Goal: Task Accomplishment & Management: Manage account settings

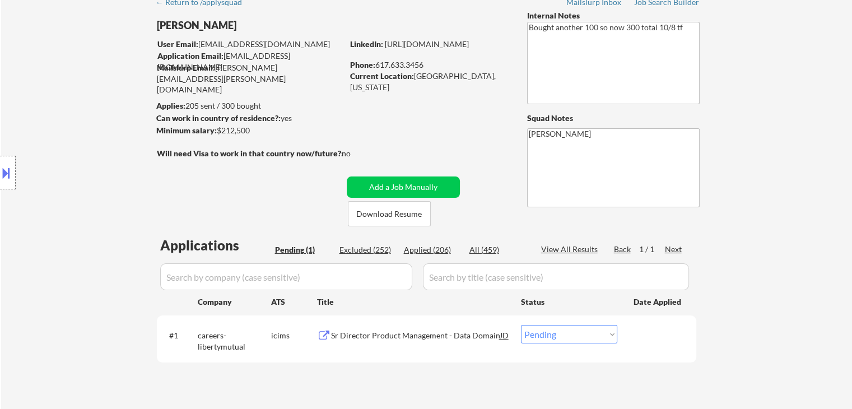
scroll to position [168, 0]
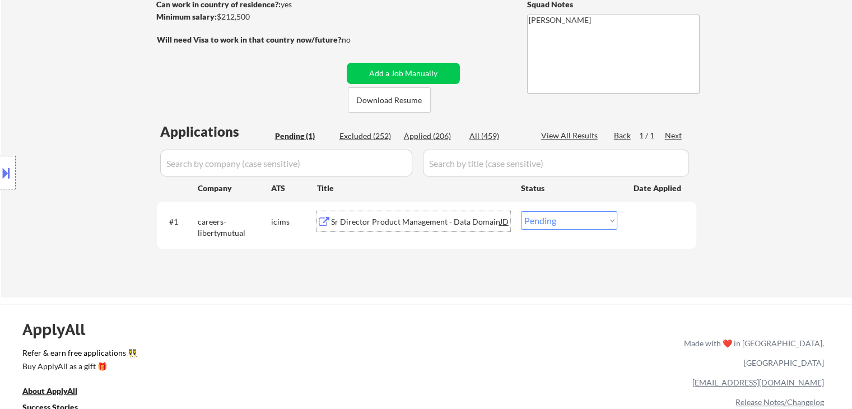
click at [398, 220] on div "Sr Director Product Management - Data Domain" at bounding box center [415, 221] width 169 height 11
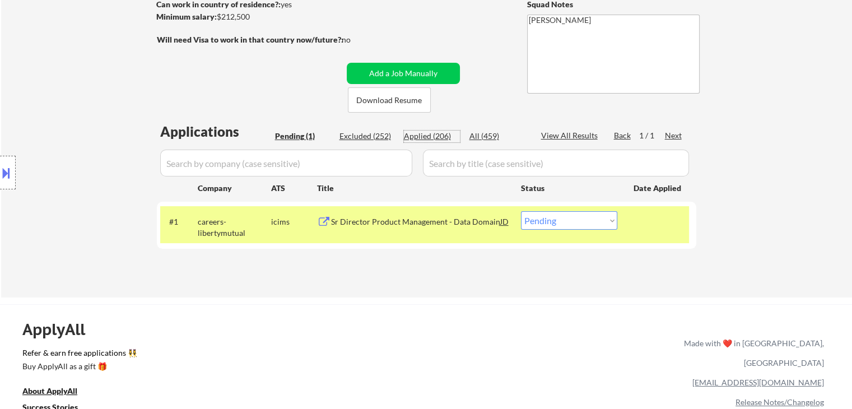
click at [439, 137] on div "Applied (206)" at bounding box center [432, 136] width 56 height 11
select select ""applied""
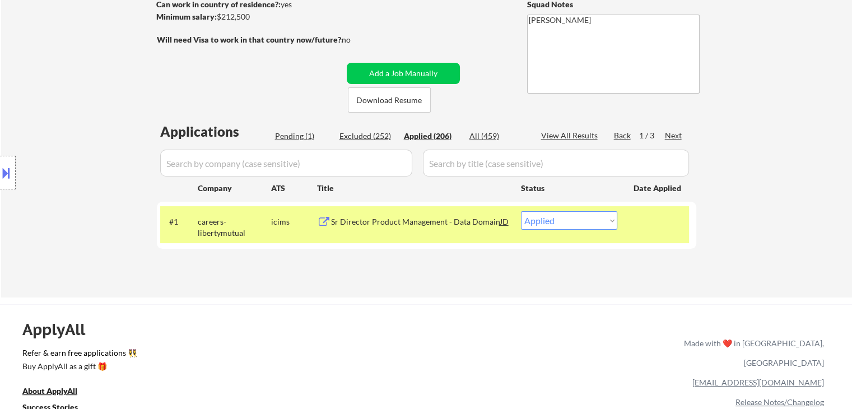
select select ""applied""
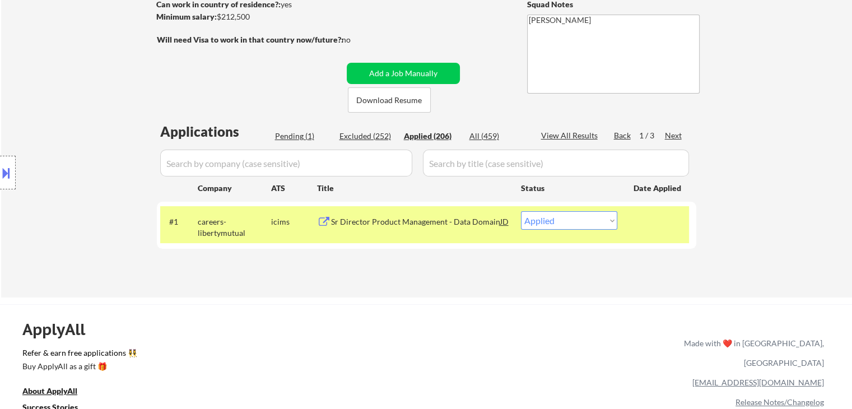
select select ""applied""
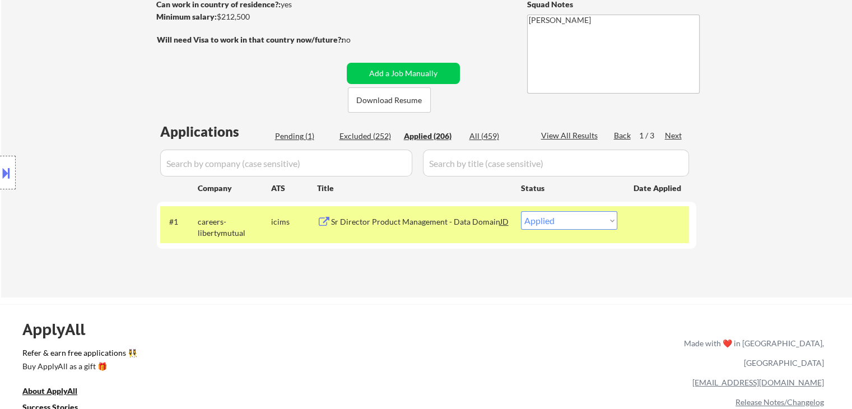
select select ""applied""
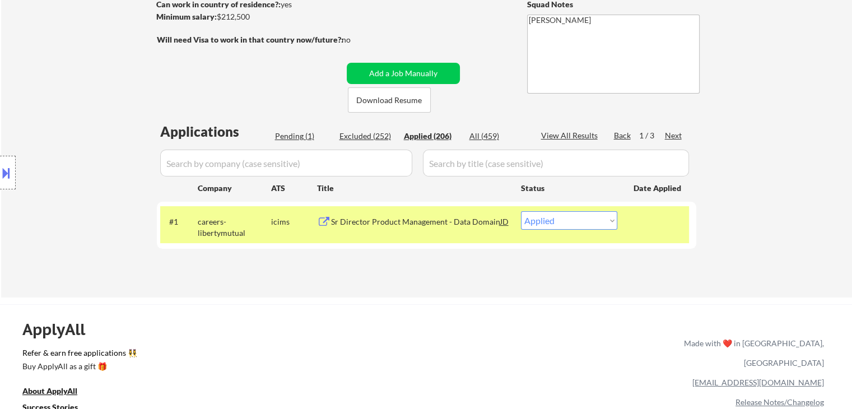
select select ""applied""
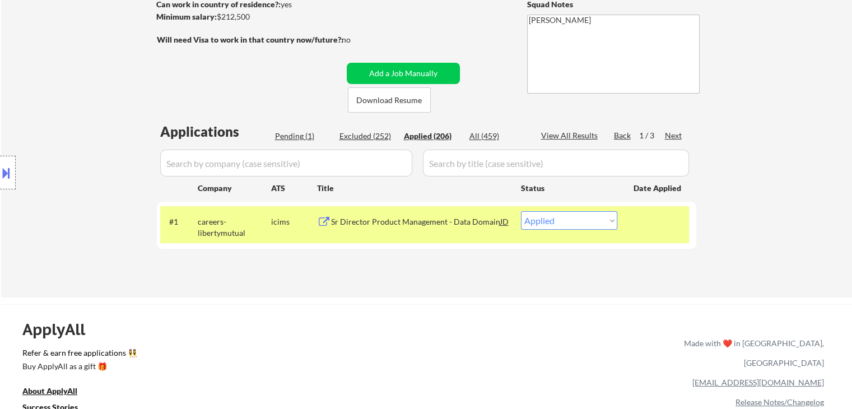
select select ""applied""
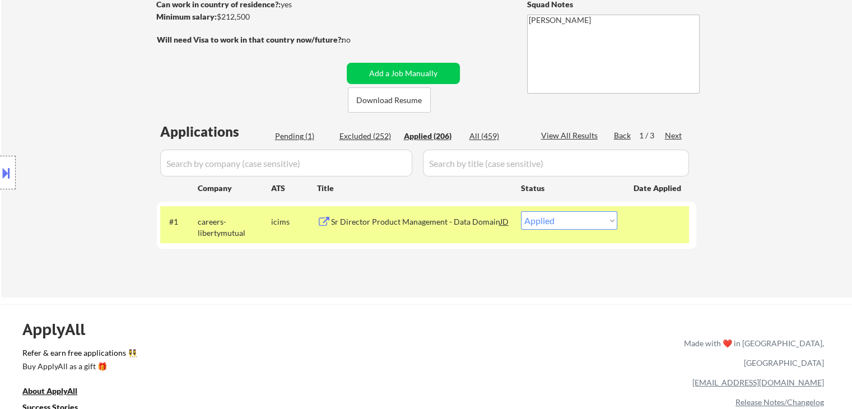
select select ""applied""
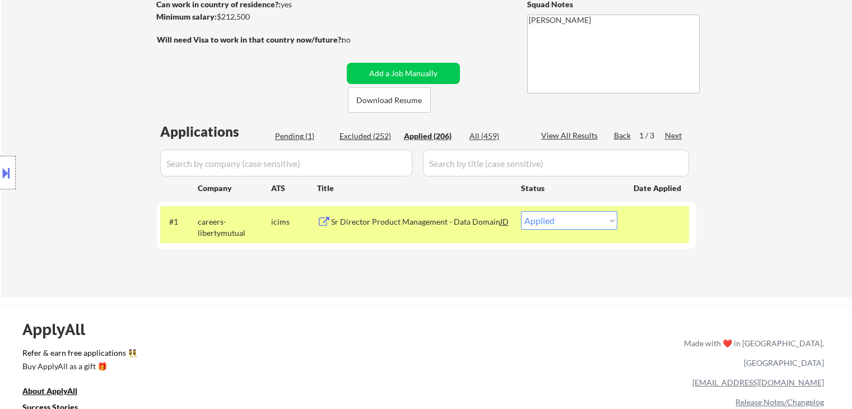
select select ""applied""
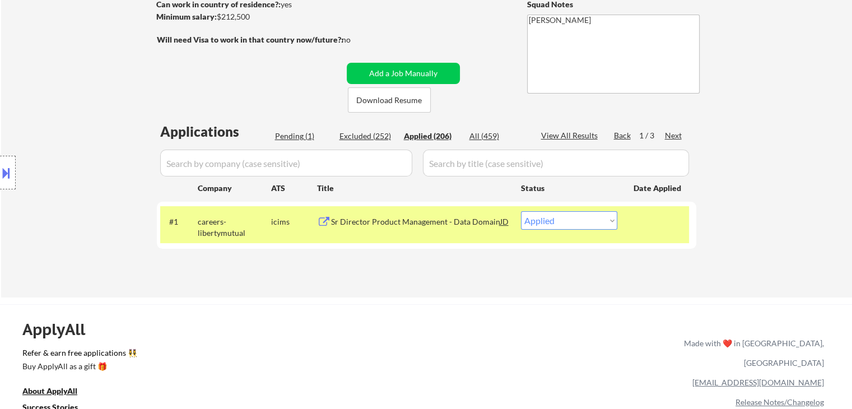
select select ""applied""
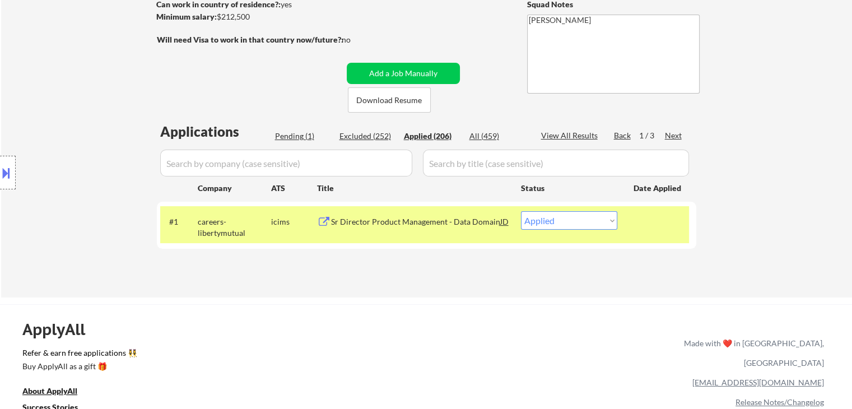
select select ""applied""
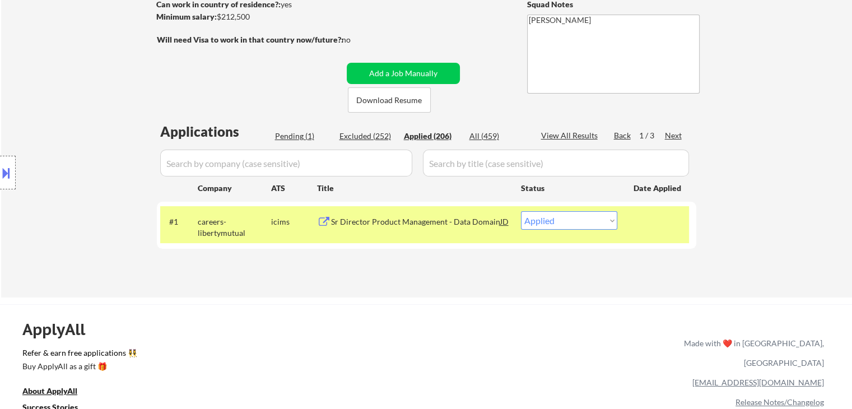
select select ""applied""
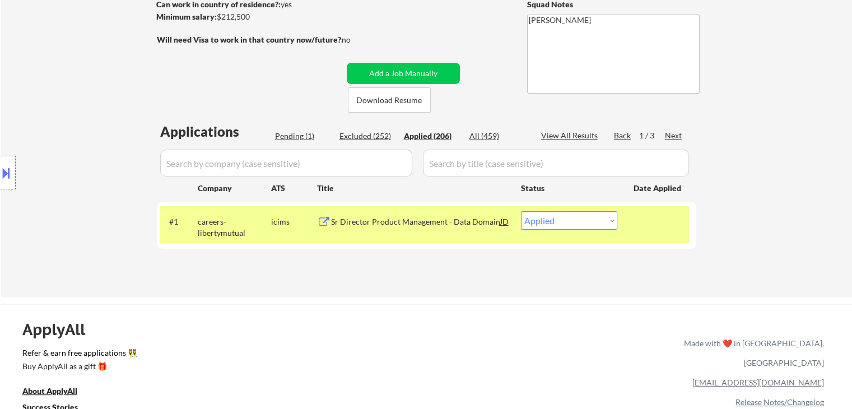
select select ""applied""
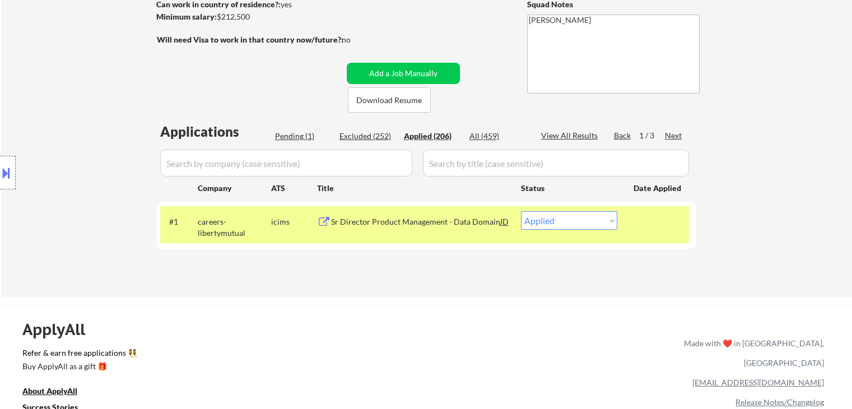
select select ""applied""
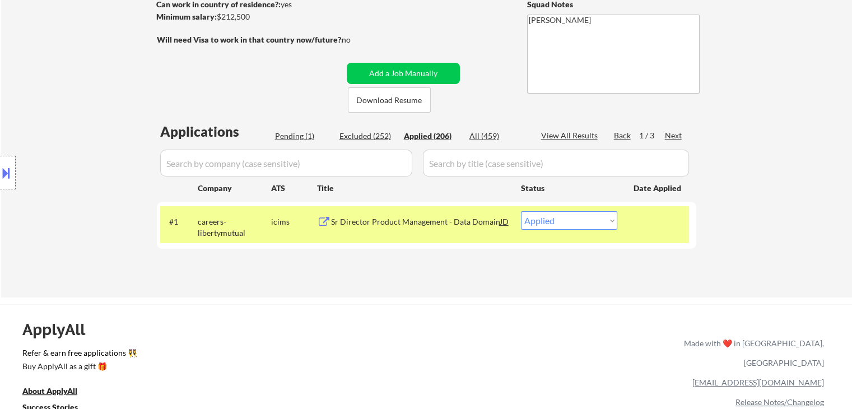
select select ""applied""
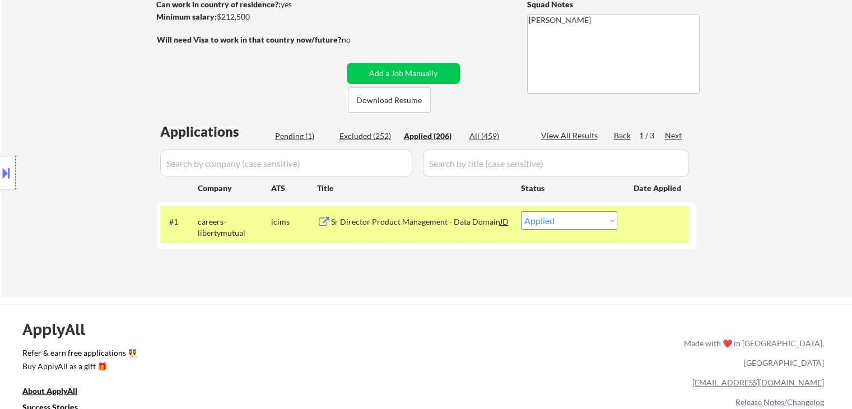
select select ""applied""
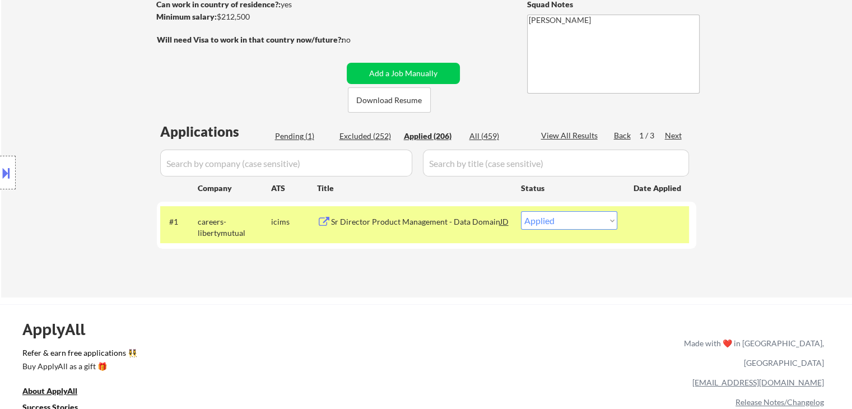
select select ""applied""
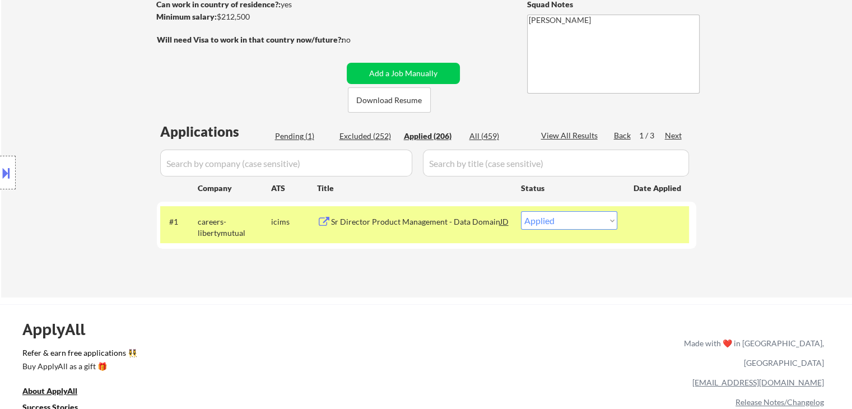
select select ""applied""
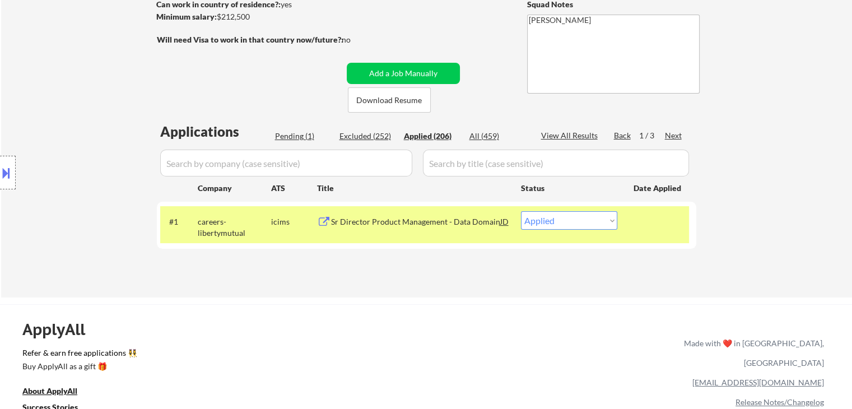
select select ""applied""
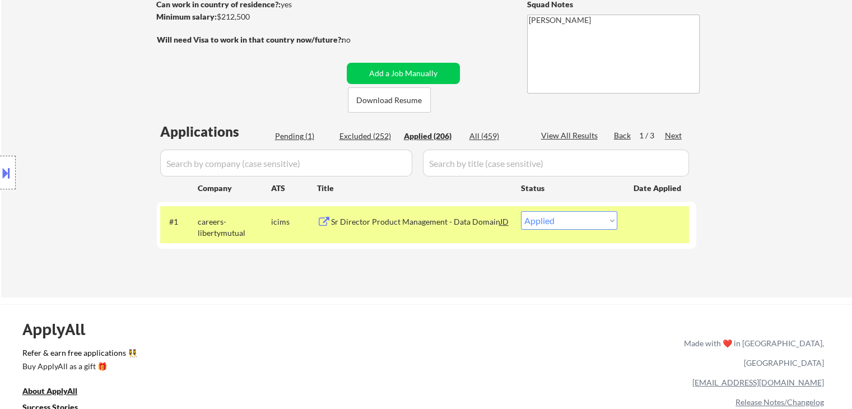
select select ""applied""
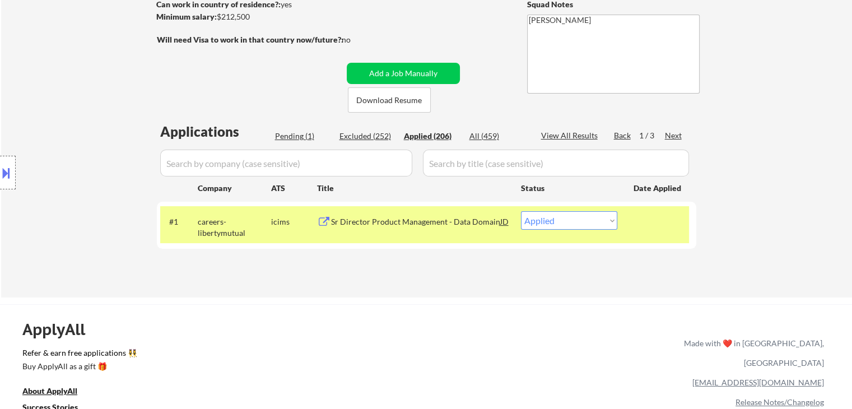
select select ""applied""
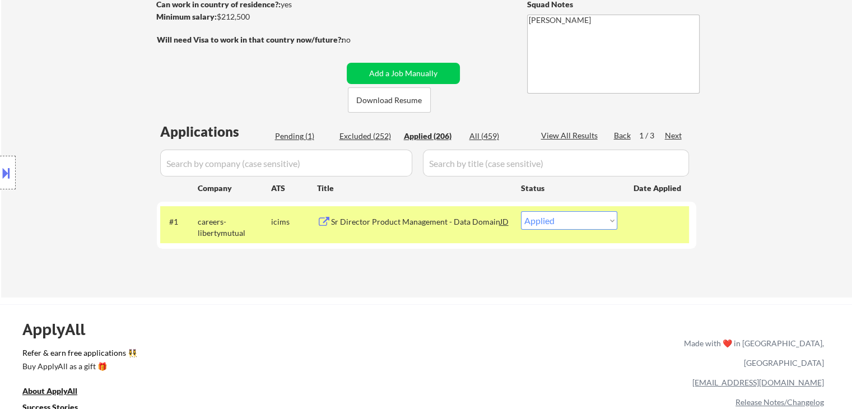
select select ""applied""
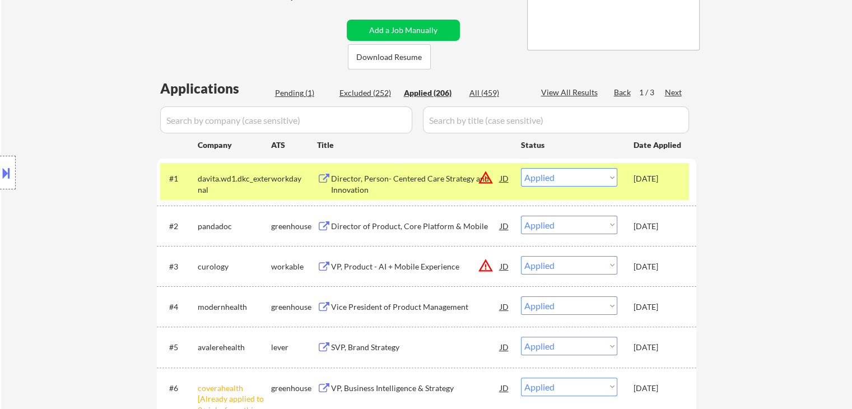
scroll to position [224, 0]
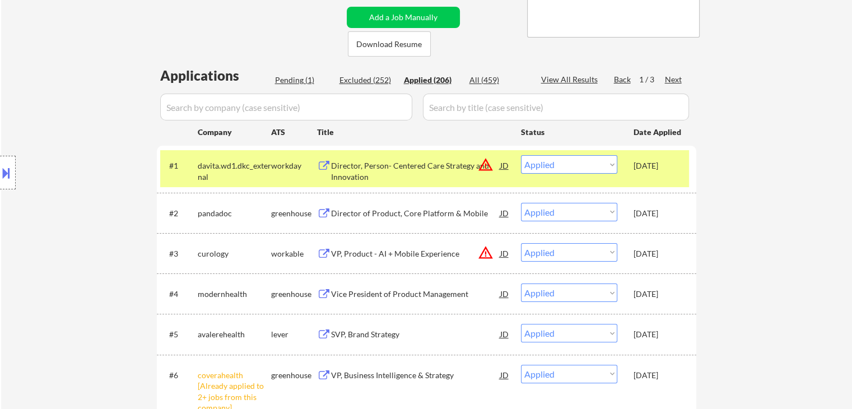
click at [413, 213] on div "Director of Product, Core Platform & Mobile" at bounding box center [415, 213] width 169 height 11
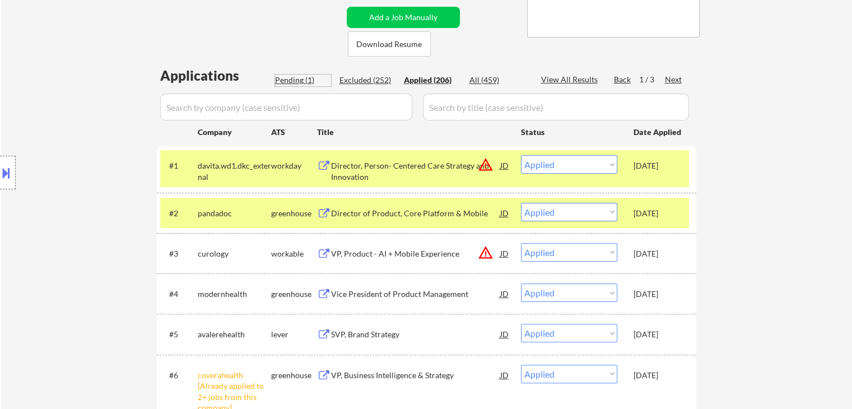
click at [299, 77] on div "Pending (1)" at bounding box center [303, 79] width 56 height 11
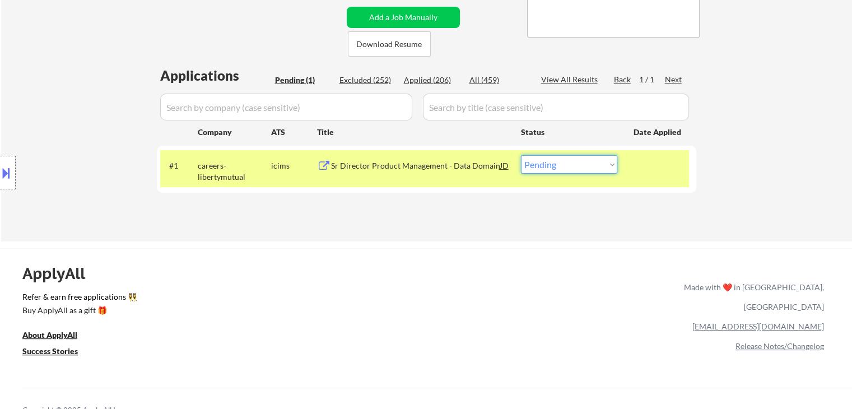
drag, startPoint x: 548, startPoint y: 164, endPoint x: 547, endPoint y: 172, distance: 8.0
click at [548, 164] on select "Choose an option... Pending Applied Excluded (Questions) Excluded (Expired) Exc…" at bounding box center [569, 164] width 96 height 18
select select ""applied""
click at [521, 155] on select "Choose an option... Pending Applied Excluded (Questions) Excluded (Expired) Exc…" at bounding box center [569, 164] width 96 height 18
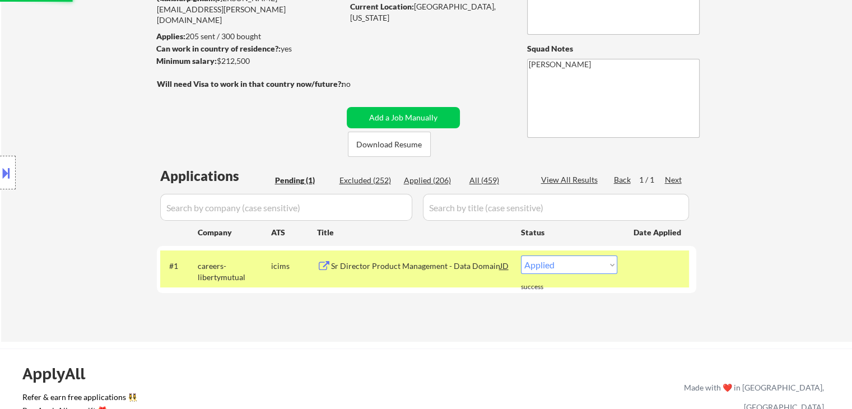
scroll to position [56, 0]
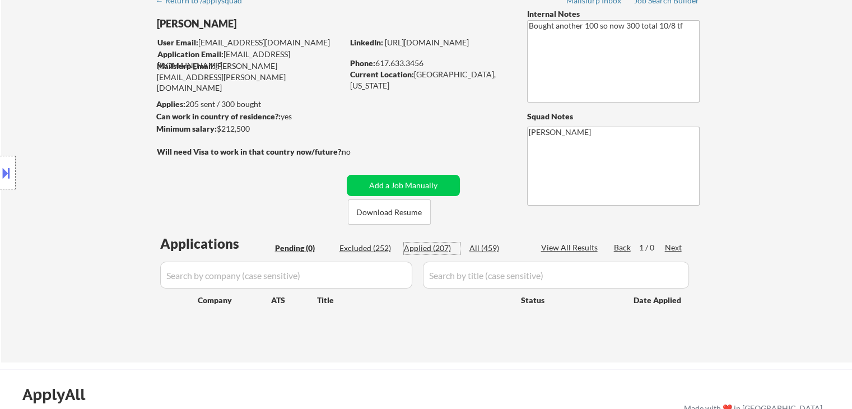
click at [432, 246] on div "Applied (207)" at bounding box center [432, 248] width 56 height 11
